Goal: Task Accomplishment & Management: Use online tool/utility

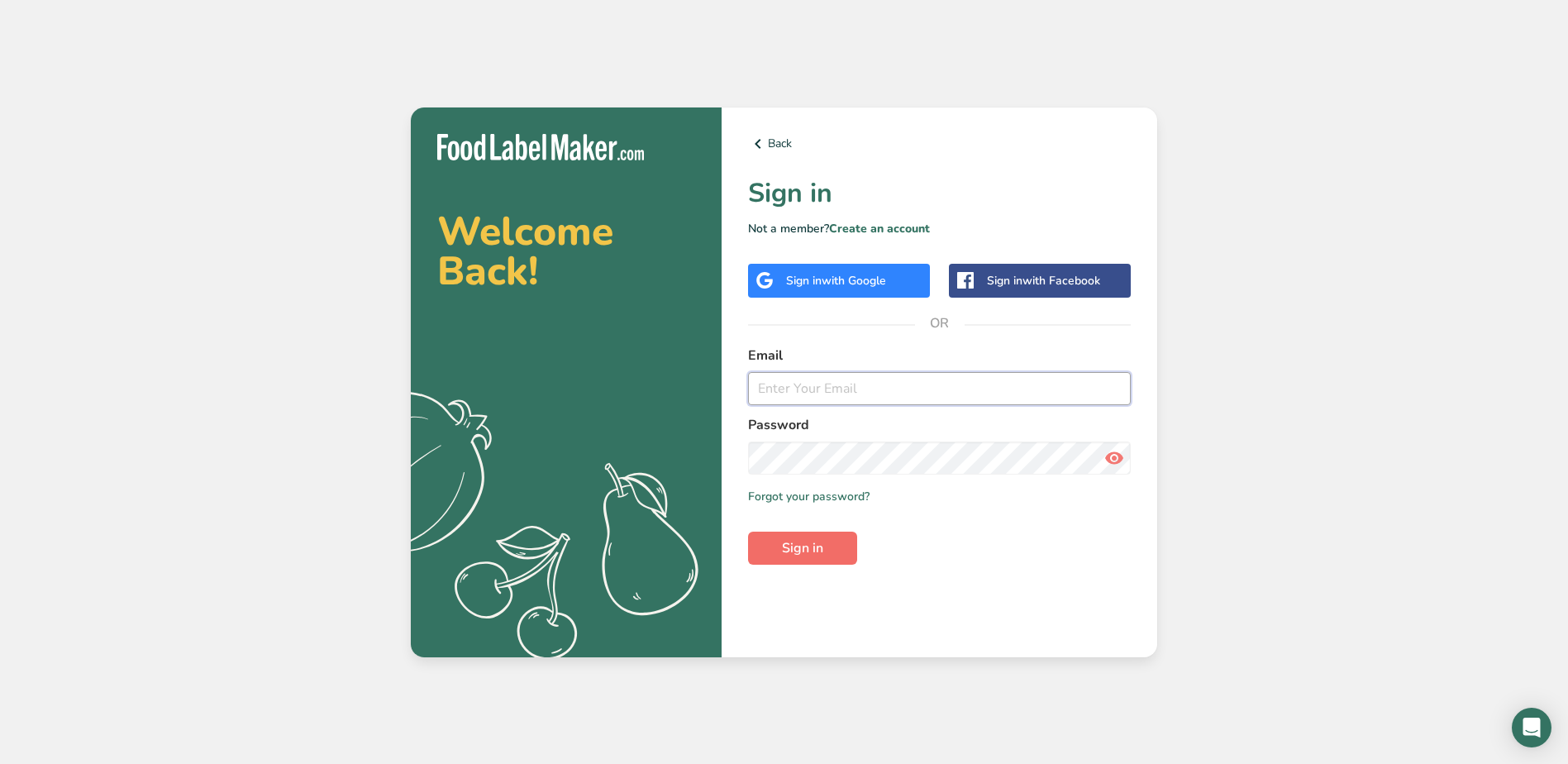
type input "[EMAIL_ADDRESS][DOMAIN_NAME]"
click at [829, 551] on button "Sign in" at bounding box center [802, 548] width 109 height 33
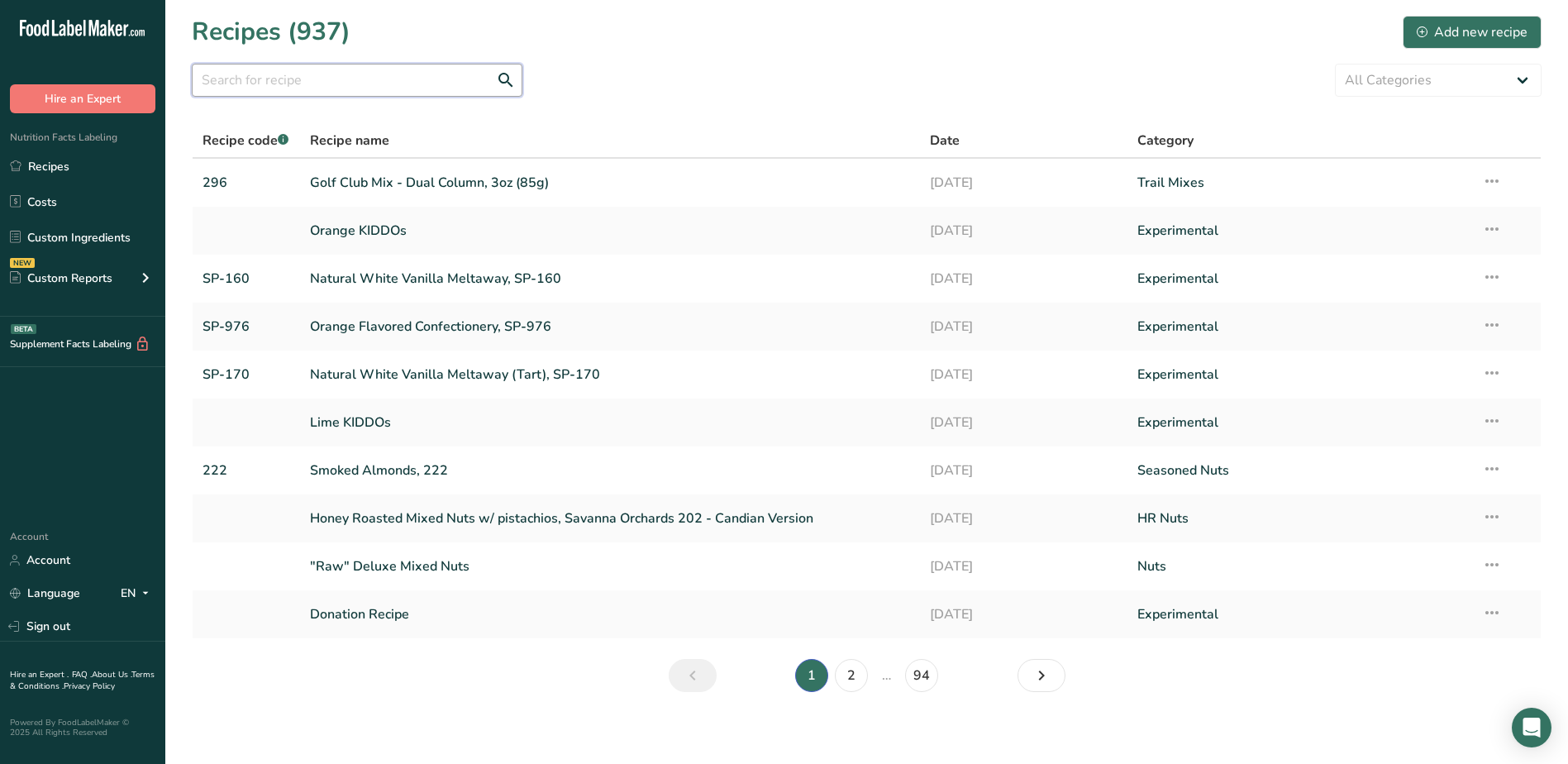
click at [326, 78] on input "text" at bounding box center [356, 80] width 330 height 33
type input "234"
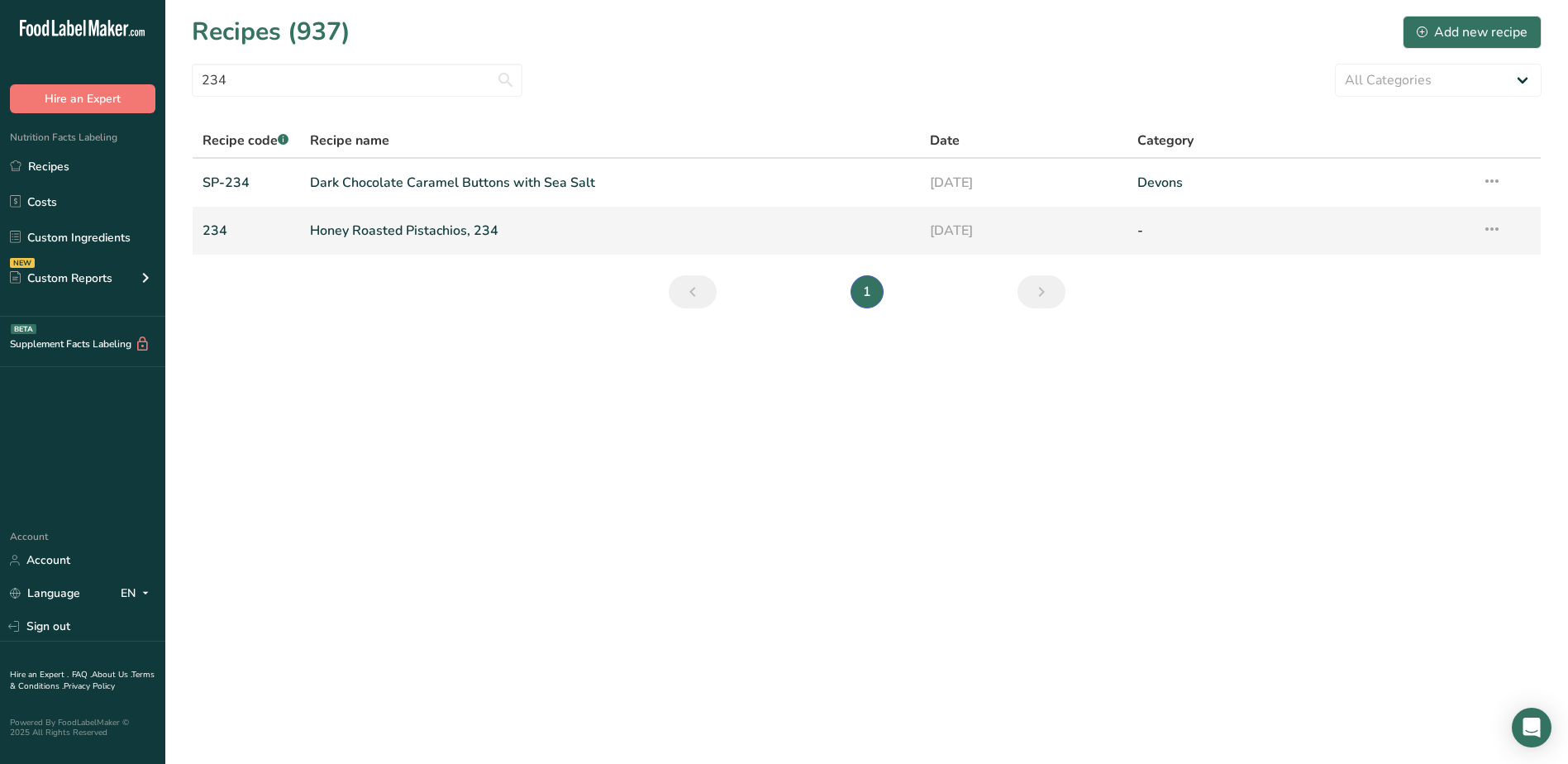
click at [411, 235] on link "Honey Roasted Pistachios, 234" at bounding box center [611, 231] width 601 height 35
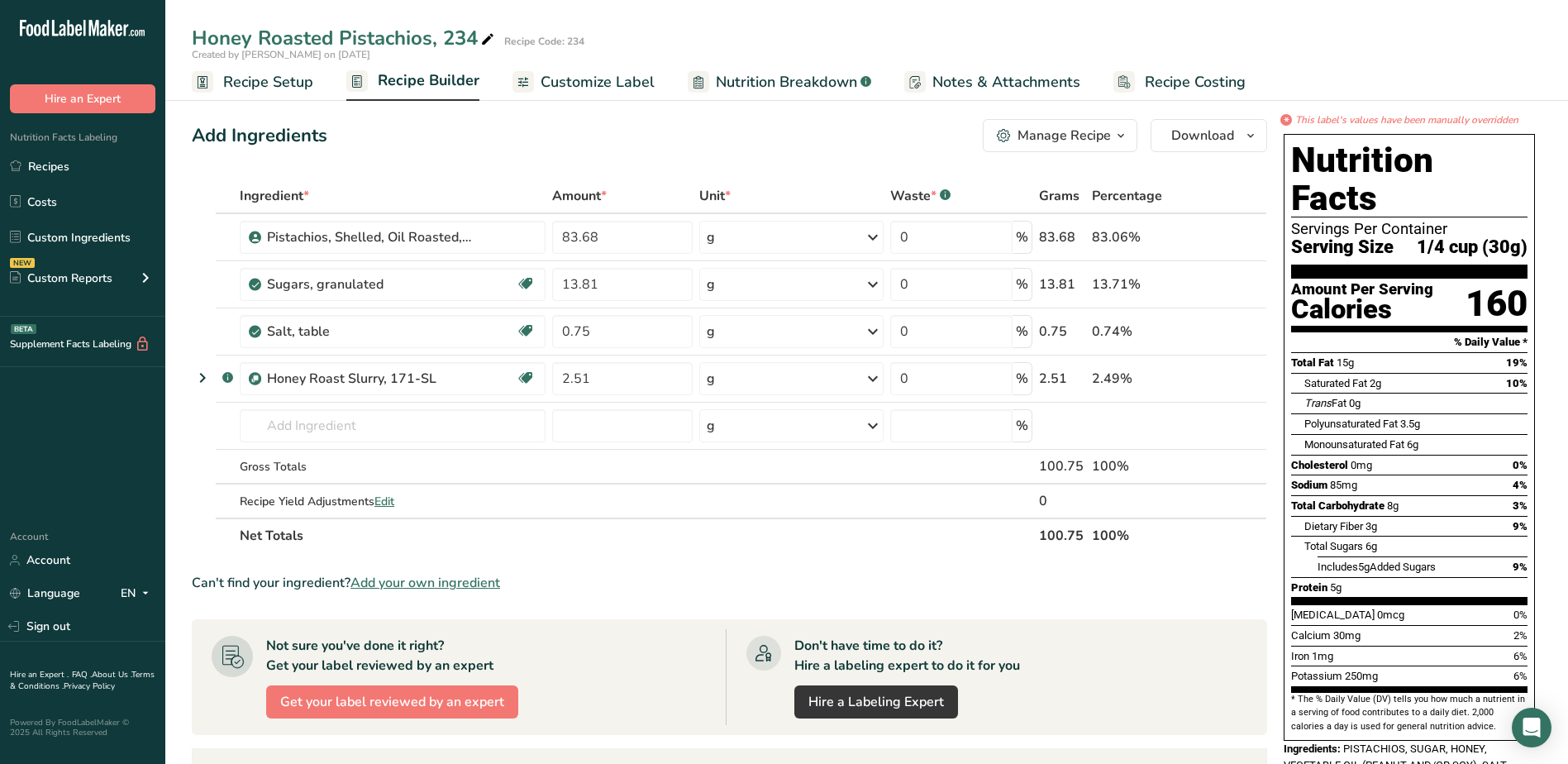
click at [421, 83] on span "Recipe Builder" at bounding box center [428, 80] width 101 height 22
click at [571, 73] on span "Customize Label" at bounding box center [598, 82] width 114 height 22
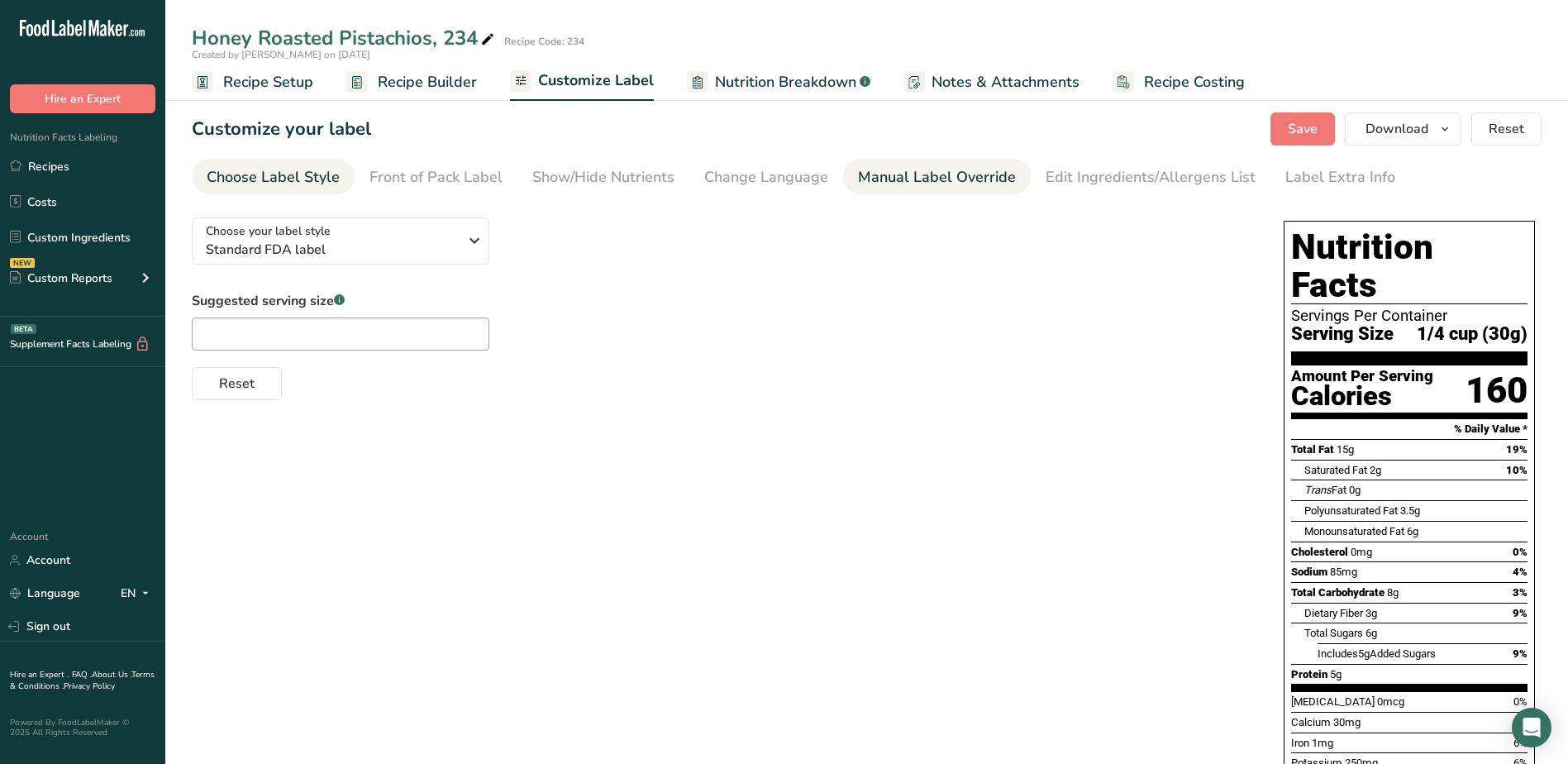
click at [892, 181] on div "Manual Label Override" at bounding box center [936, 177] width 157 height 22
